Goal: Information Seeking & Learning: Learn about a topic

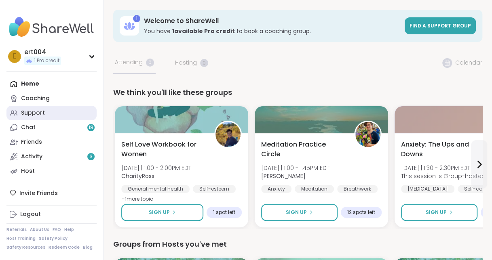
click at [33, 114] on div "Support" at bounding box center [33, 113] width 24 height 8
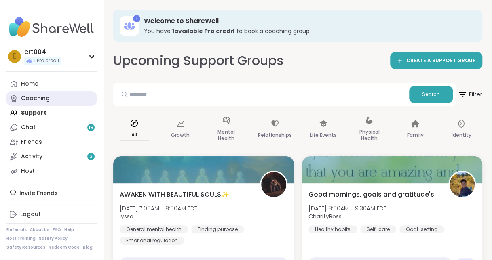
click at [31, 97] on div "Coaching" at bounding box center [35, 99] width 29 height 8
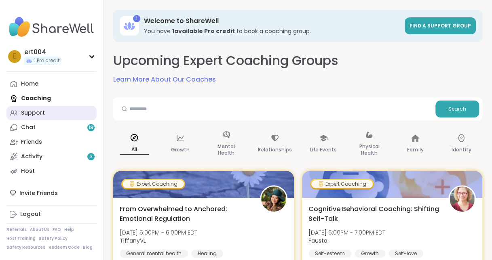
click at [31, 110] on div "Support" at bounding box center [33, 113] width 24 height 8
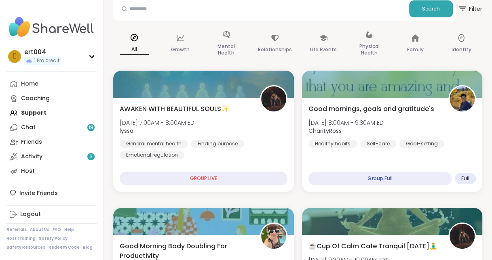
scroll to position [82, 0]
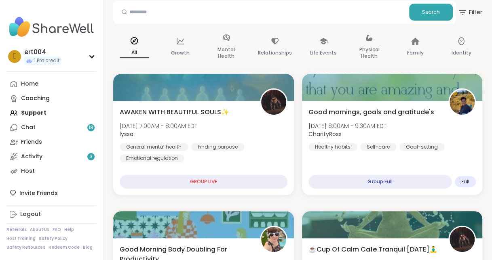
drag, startPoint x: 491, startPoint y: 32, endPoint x: 491, endPoint y: 40, distance: 8.1
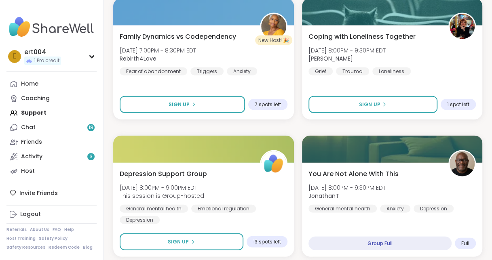
scroll to position [2387, 0]
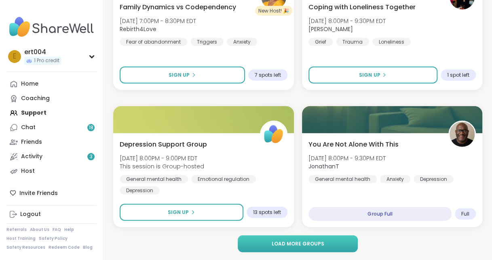
click at [298, 241] on span "Load more groups" at bounding box center [297, 244] width 53 height 7
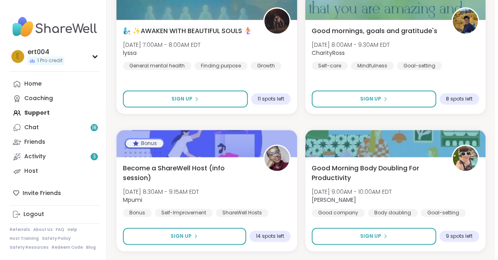
scroll to position [3320, 0]
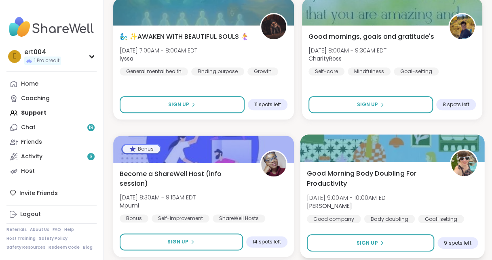
click at [337, 178] on span "Good Morning Body Doubling For Productivity" at bounding box center [373, 179] width 134 height 20
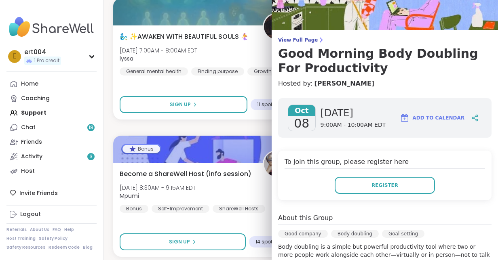
scroll to position [31, 0]
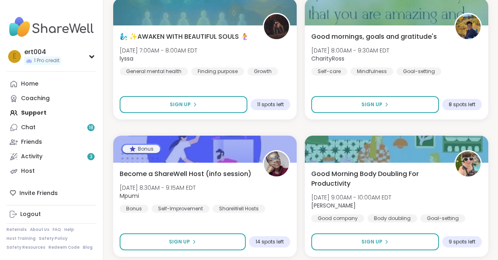
click at [61, 14] on img at bounding box center [51, 27] width 90 height 28
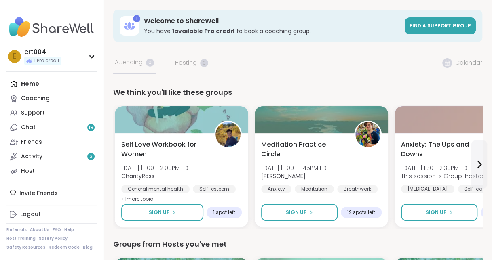
click at [59, 26] on img at bounding box center [51, 27] width 90 height 28
click at [40, 231] on link "About Us" at bounding box center [39, 230] width 19 height 6
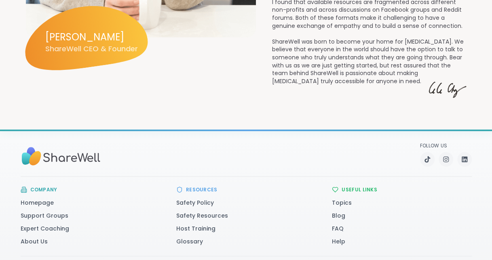
scroll to position [1060, 0]
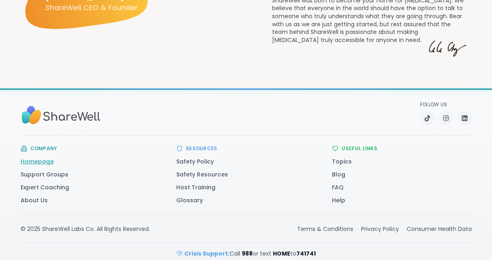
click at [40, 158] on link "Homepage" at bounding box center [37, 162] width 33 height 8
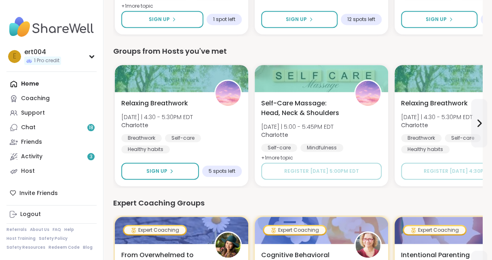
scroll to position [195, 0]
